Goal: Transaction & Acquisition: Purchase product/service

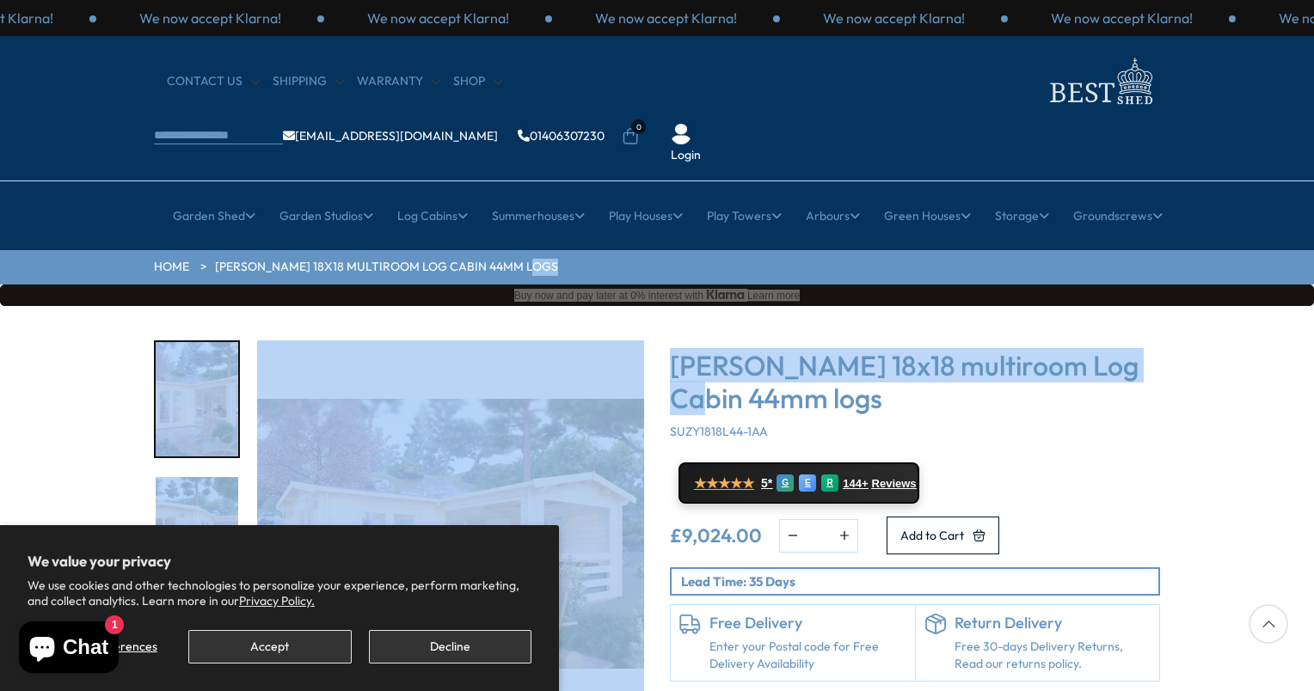
drag, startPoint x: 1313, startPoint y: 228, endPoint x: 1313, endPoint y: 273, distance: 44.7
click at [193, 647] on button "Accept" at bounding box center [269, 647] width 163 height 34
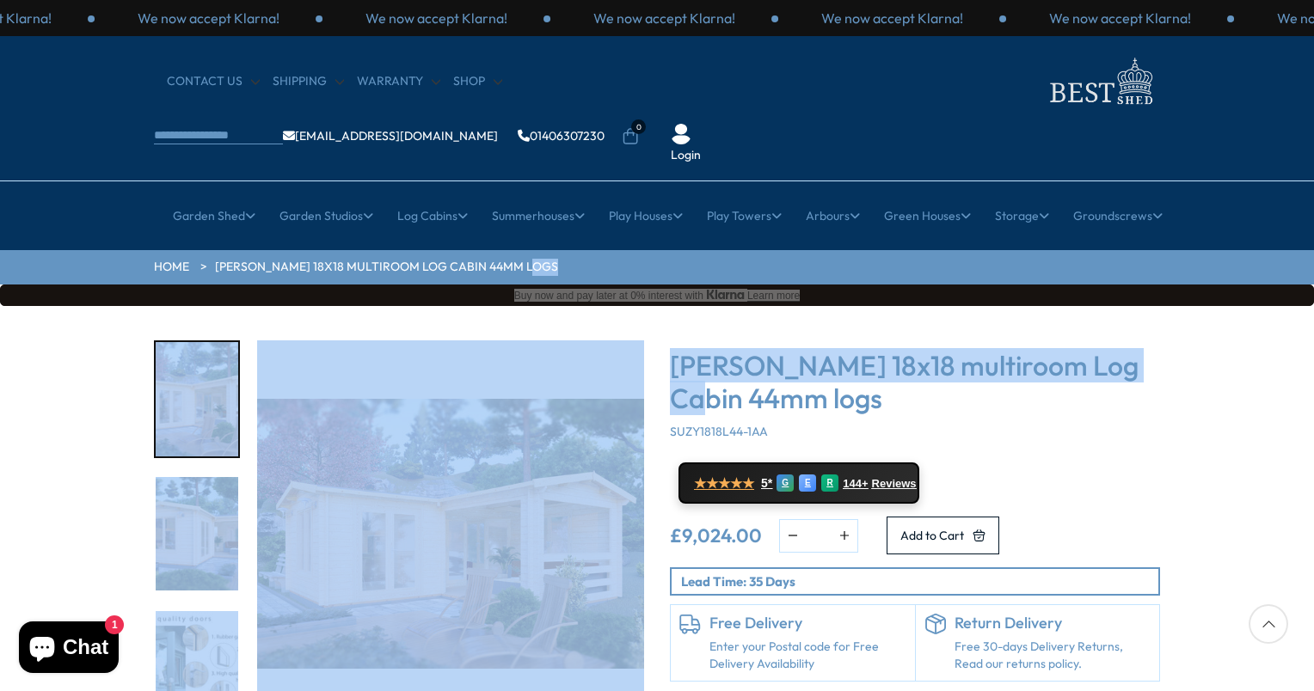
click at [415, 590] on img "1 / 7" at bounding box center [450, 534] width 387 height 387
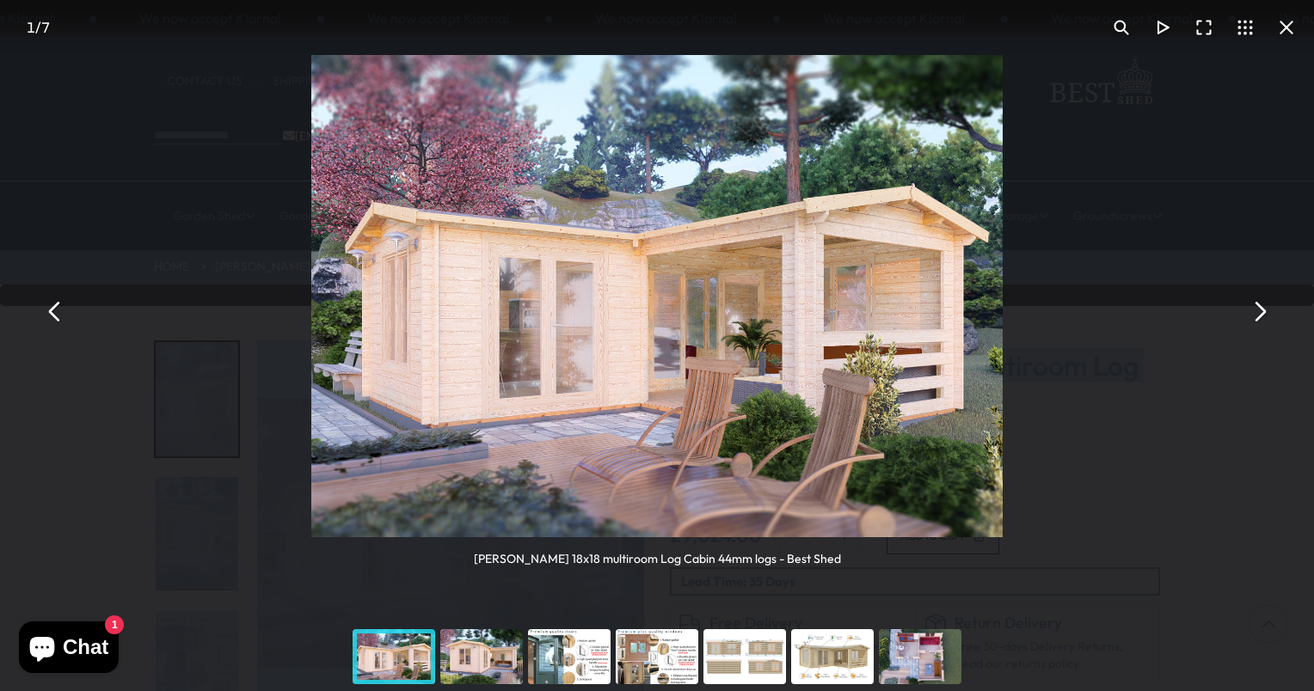
click at [547, 664] on div "You can close this modal content with the ESC key" at bounding box center [569, 657] width 88 height 69
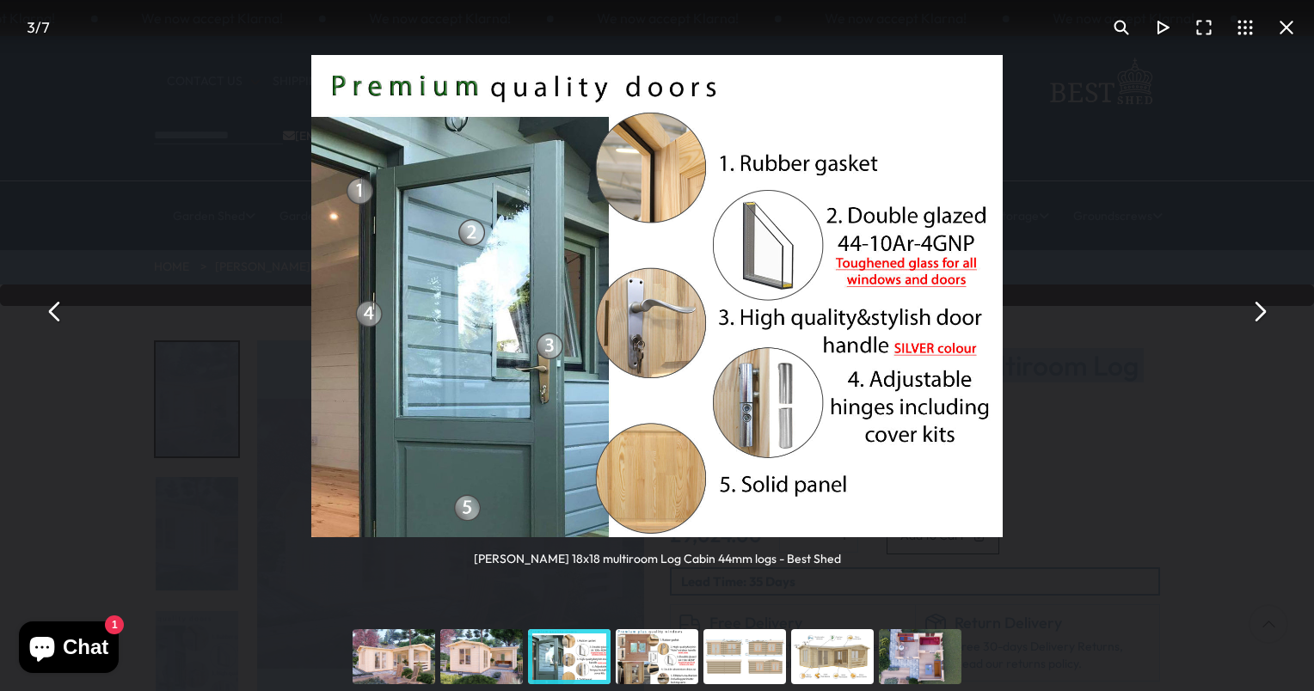
click at [646, 680] on div "You can close this modal content with the ESC key" at bounding box center [657, 657] width 88 height 69
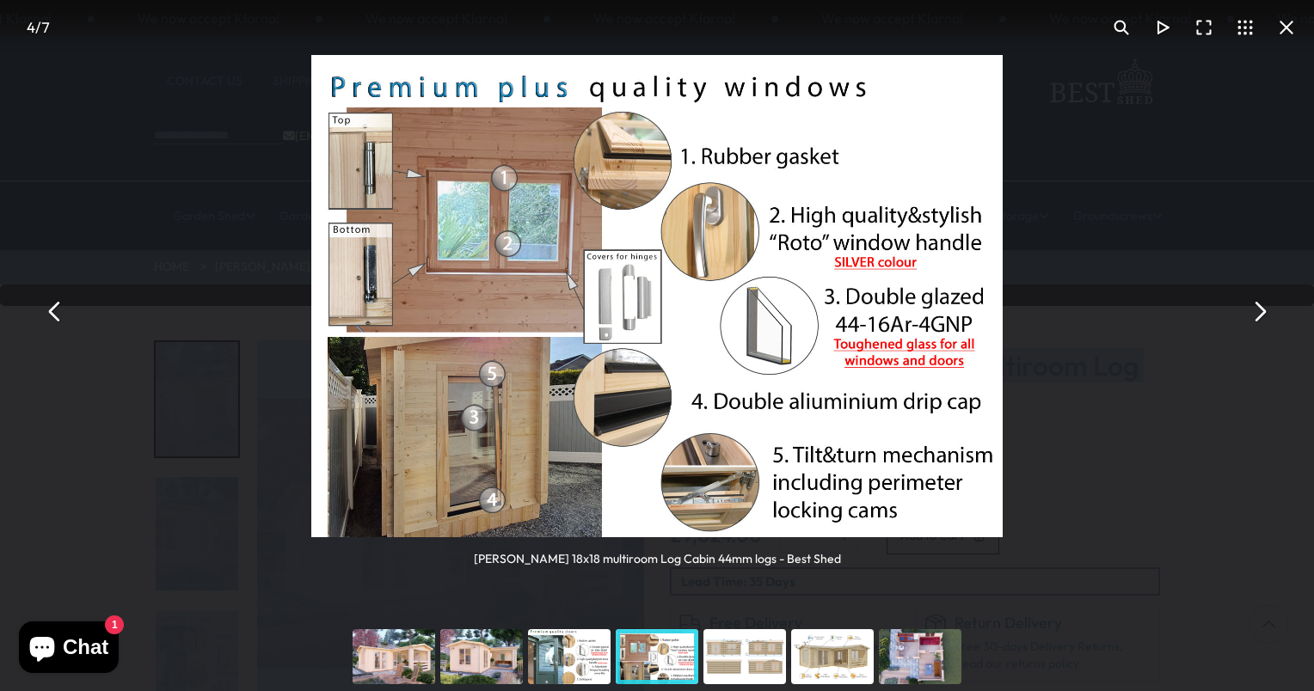
click at [761, 662] on div "You can close this modal content with the ESC key" at bounding box center [745, 657] width 88 height 69
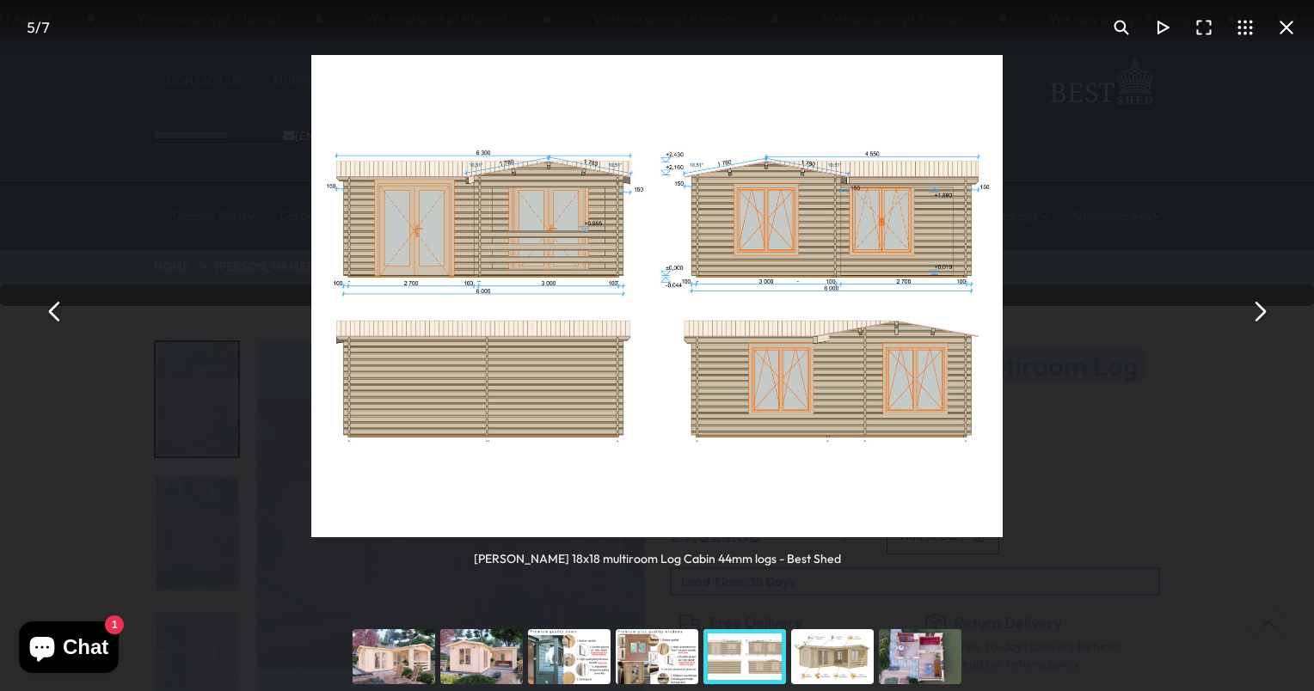
click at [804, 656] on div "You can close this modal content with the ESC key" at bounding box center [833, 657] width 88 height 69
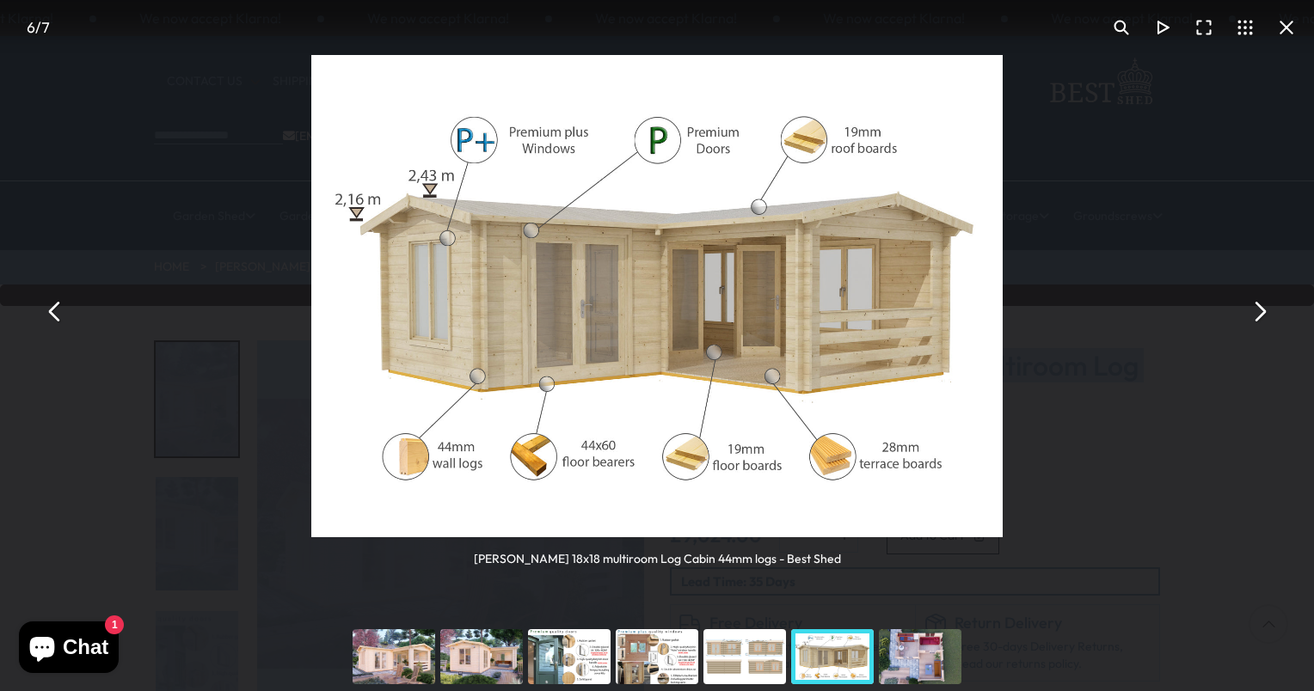
click at [901, 663] on div "You can close this modal content with the ESC key" at bounding box center [920, 657] width 88 height 69
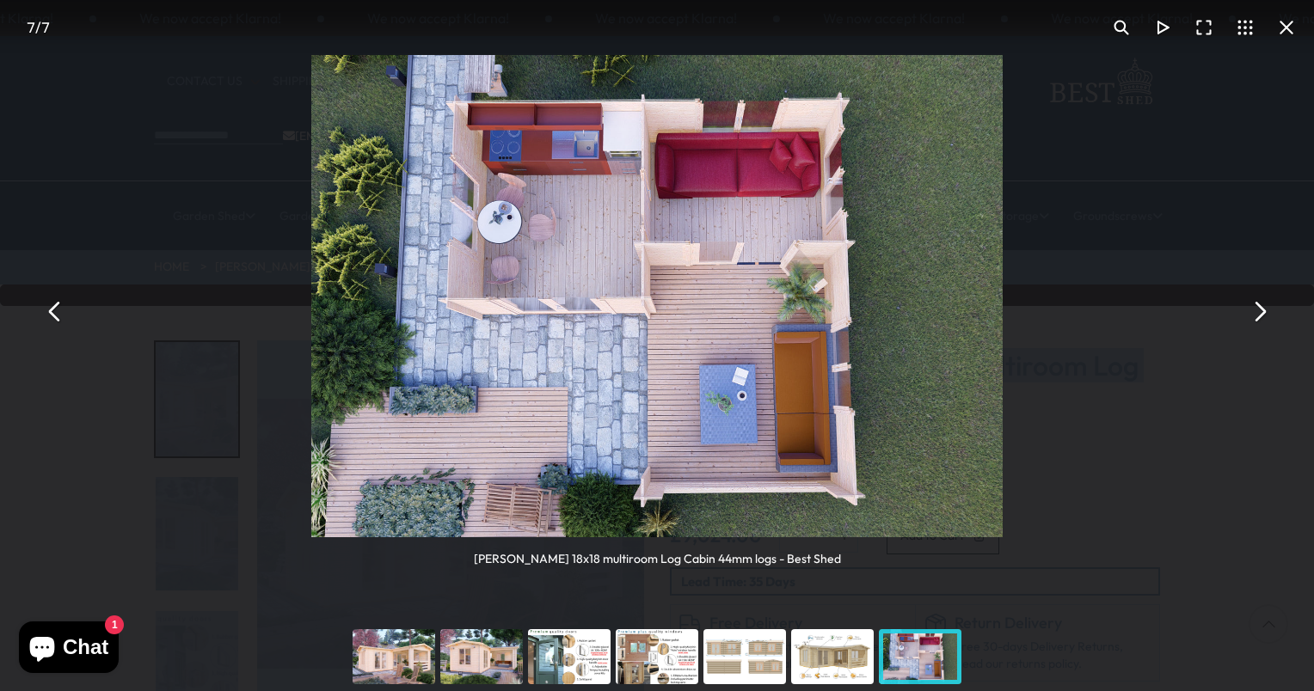
click at [454, 663] on div "You can close this modal content with the ESC key" at bounding box center [482, 657] width 88 height 69
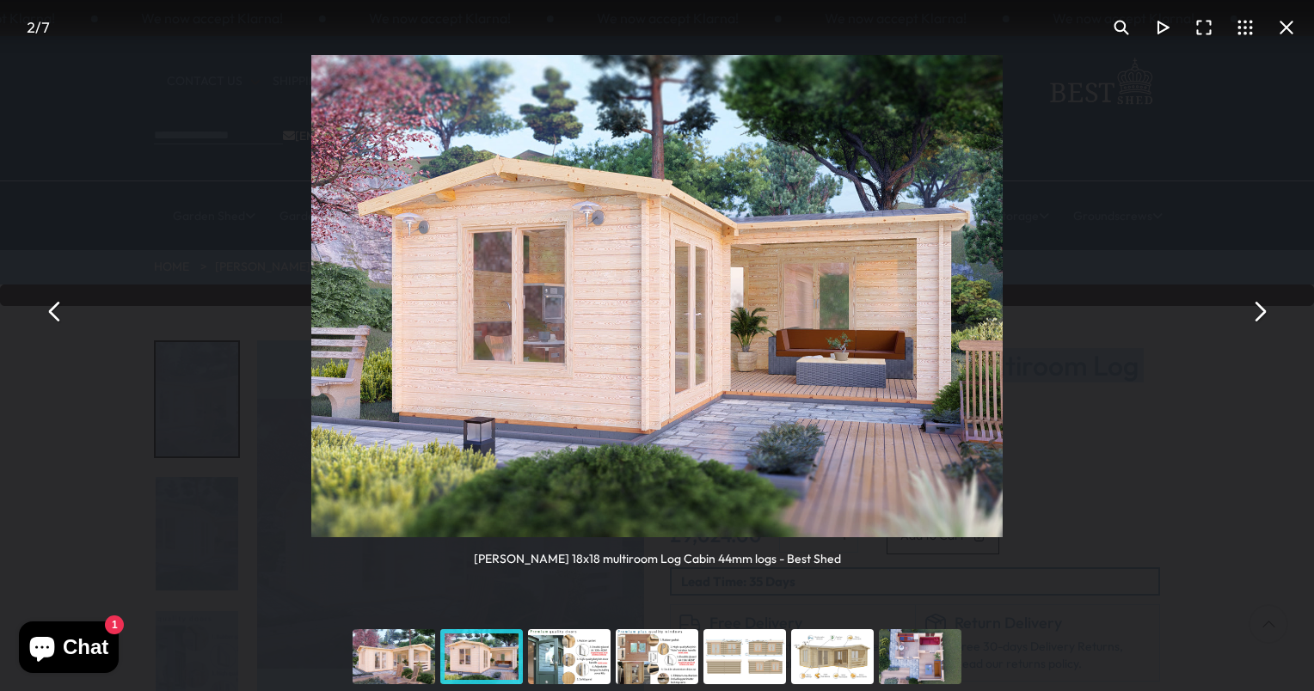
click at [423, 664] on div "You can close this modal content with the ESC key" at bounding box center [394, 657] width 88 height 69
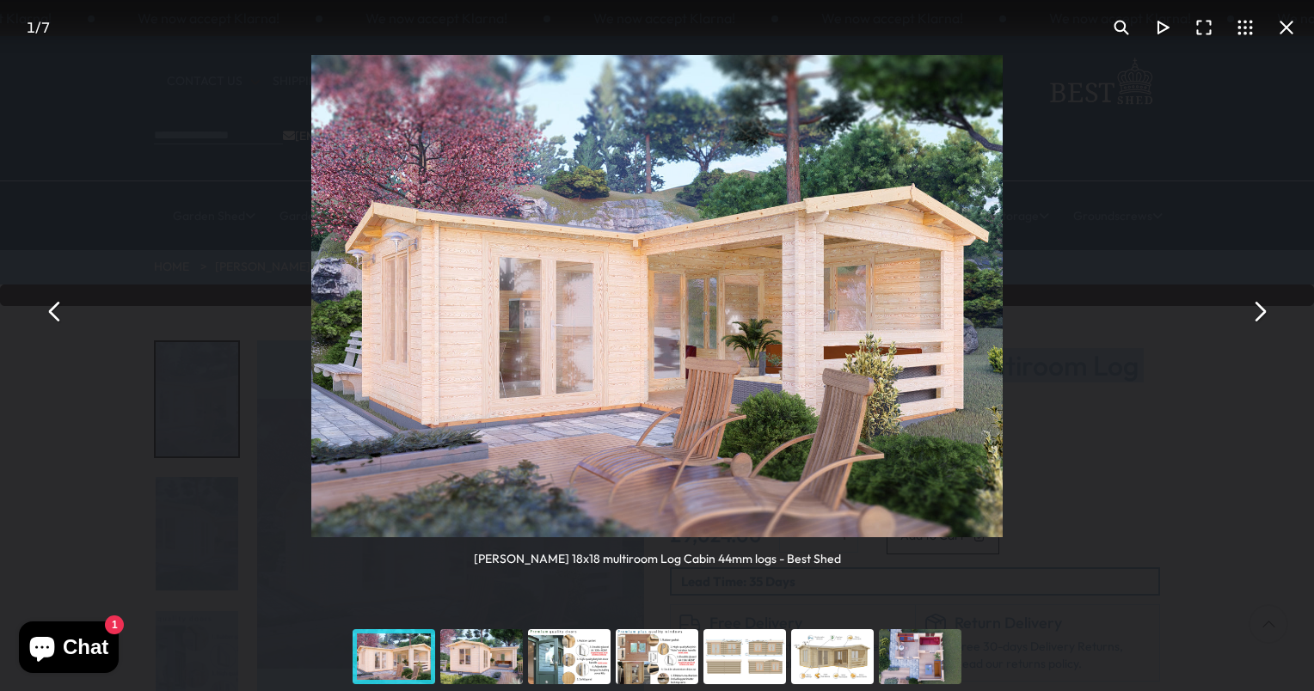
click at [645, 663] on div "You can close this modal content with the ESC key" at bounding box center [657, 657] width 88 height 69
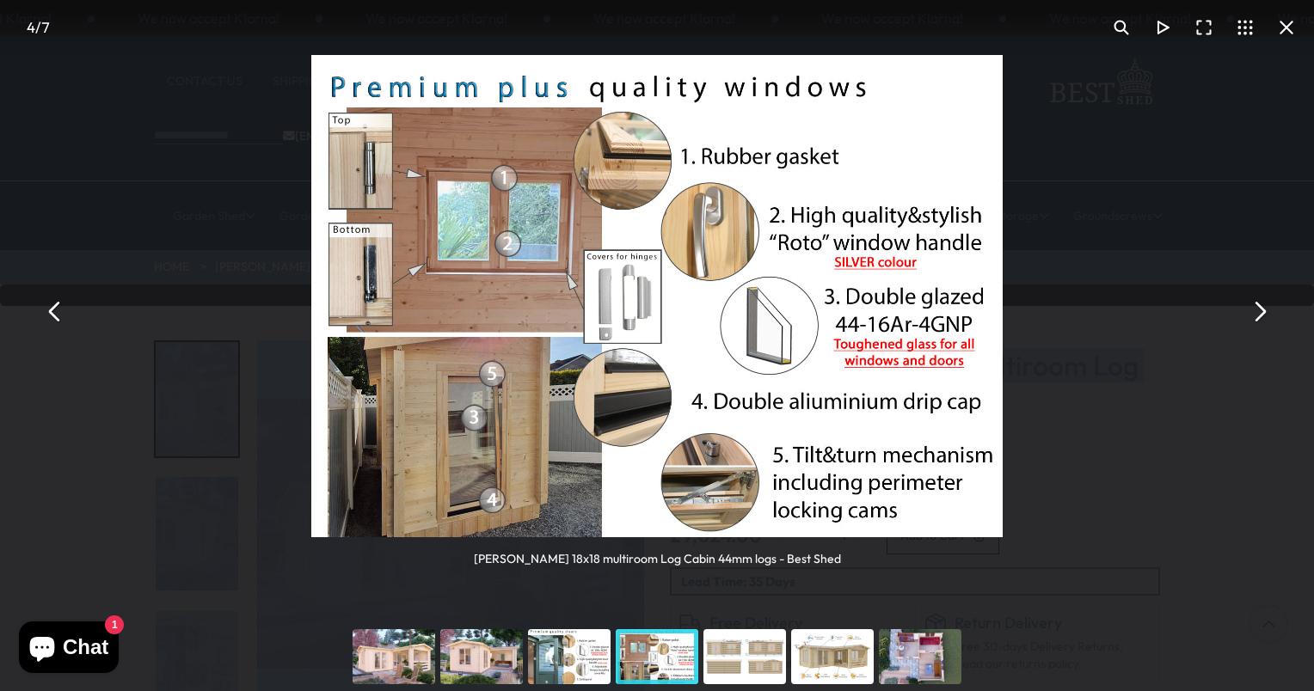
click at [721, 672] on div "You can close this modal content with the ESC key" at bounding box center [745, 657] width 88 height 69
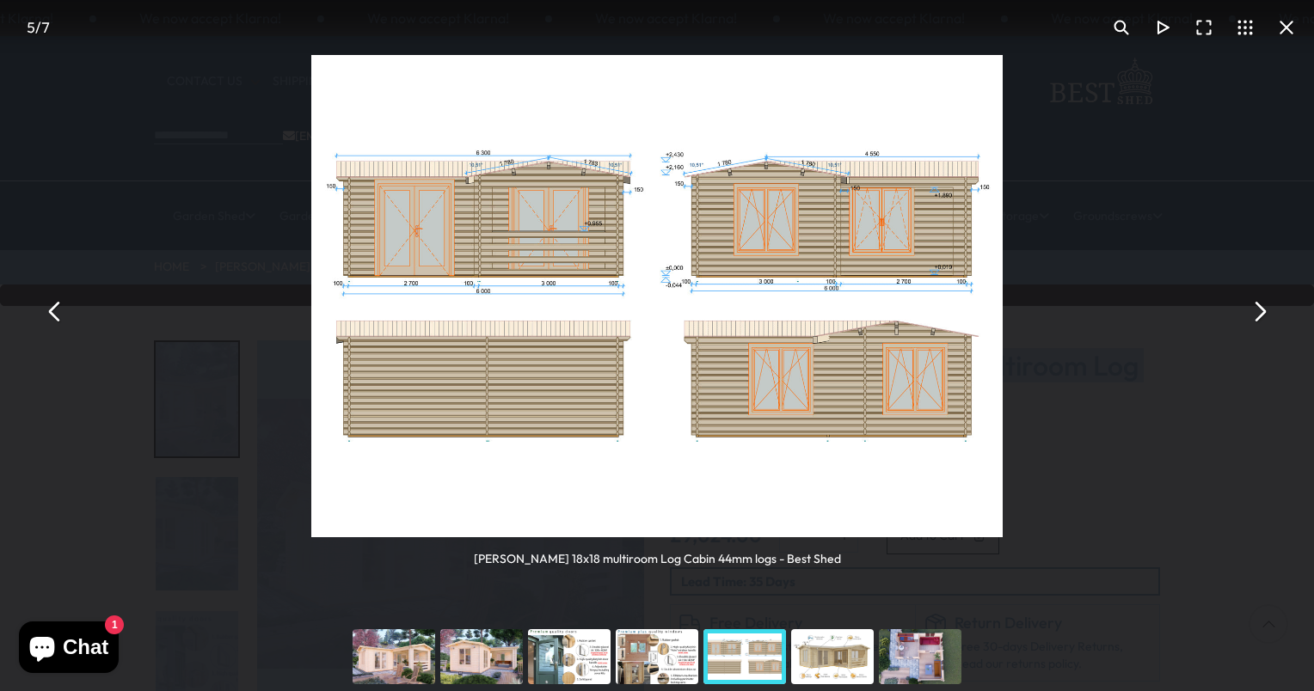
click at [812, 661] on div "You can close this modal content with the ESC key" at bounding box center [833, 657] width 88 height 69
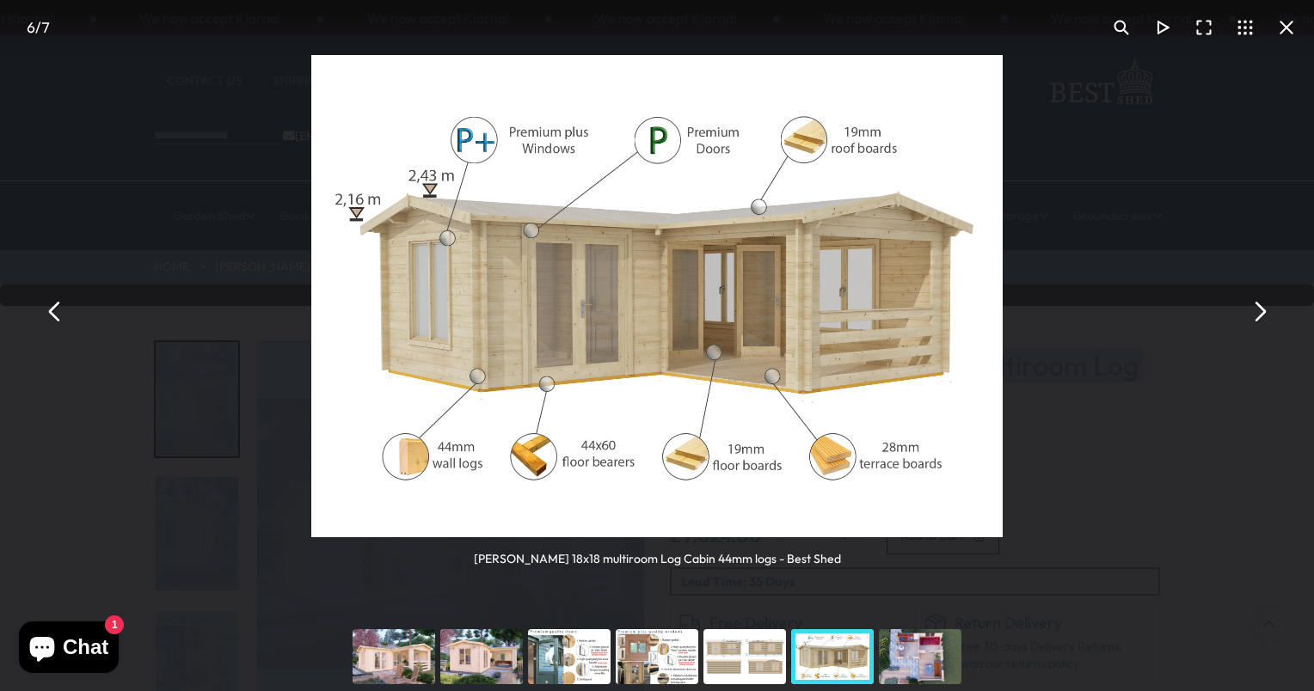
click at [915, 674] on div "You can close this modal content with the ESC key" at bounding box center [920, 657] width 88 height 69
